Goal: Transaction & Acquisition: Purchase product/service

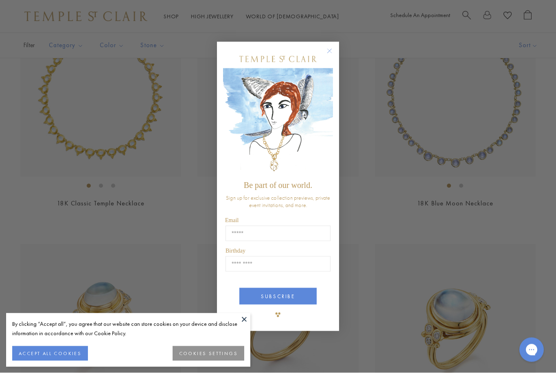
scroll to position [681, 0]
click at [329, 56] on circle "Close dialog" at bounding box center [330, 51] width 10 height 10
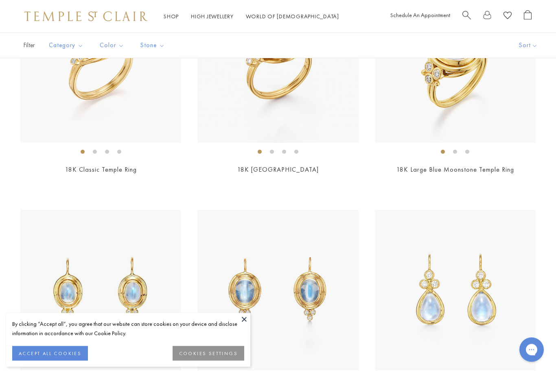
scroll to position [918, 0]
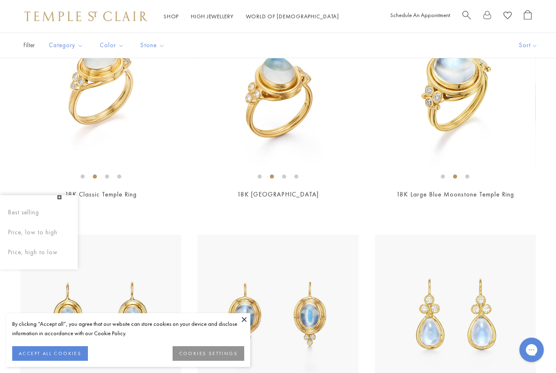
click at [528, 46] on button "Sort" at bounding box center [527, 45] width 55 height 25
click at [530, 48] on button "Sort" at bounding box center [527, 45] width 55 height 25
click at [501, 98] on button "Price, low to high" at bounding box center [517, 103] width 78 height 20
